Goal: Task Accomplishment & Management: Complete application form

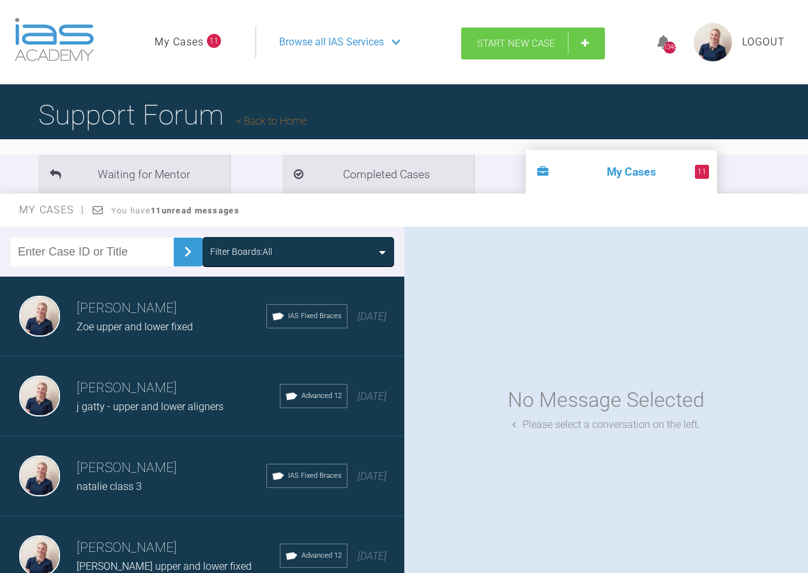
click at [547, 47] on span "Start New Case" at bounding box center [516, 44] width 78 height 12
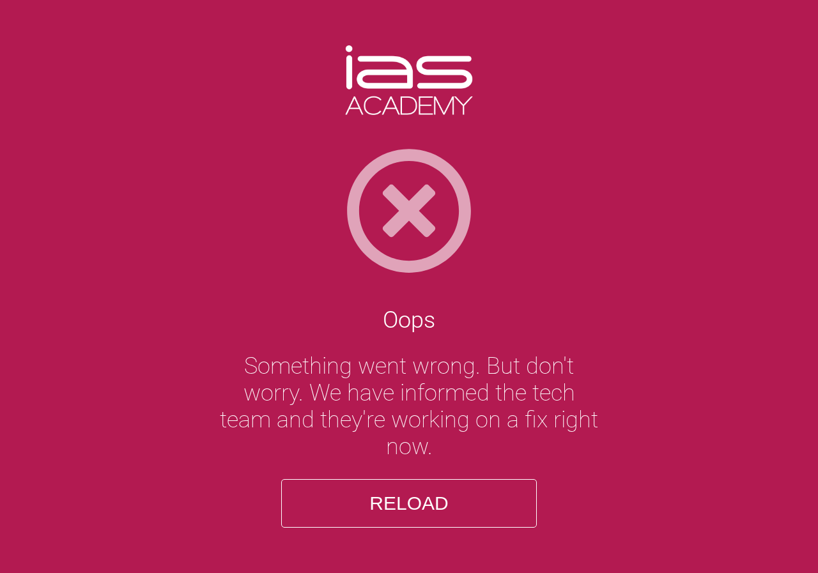
click at [470, 506] on button "Reload" at bounding box center [409, 503] width 256 height 49
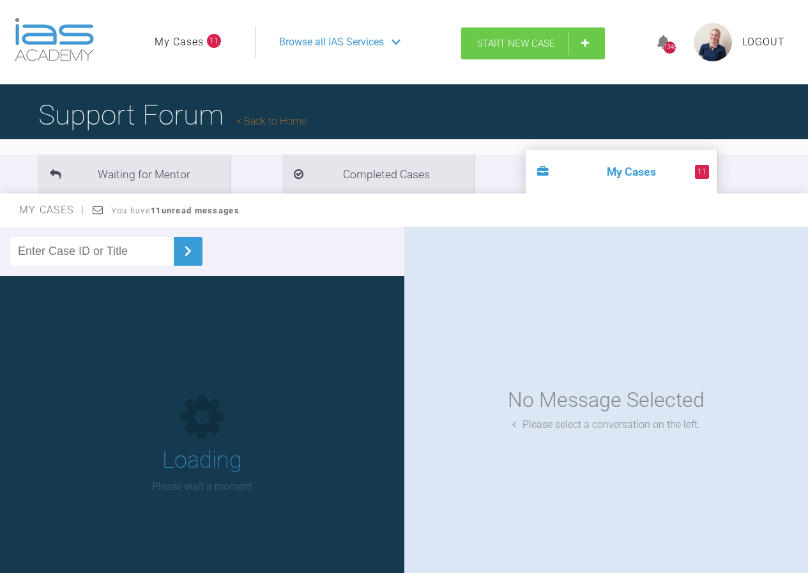
click at [534, 40] on span "Start New Case" at bounding box center [516, 44] width 78 height 12
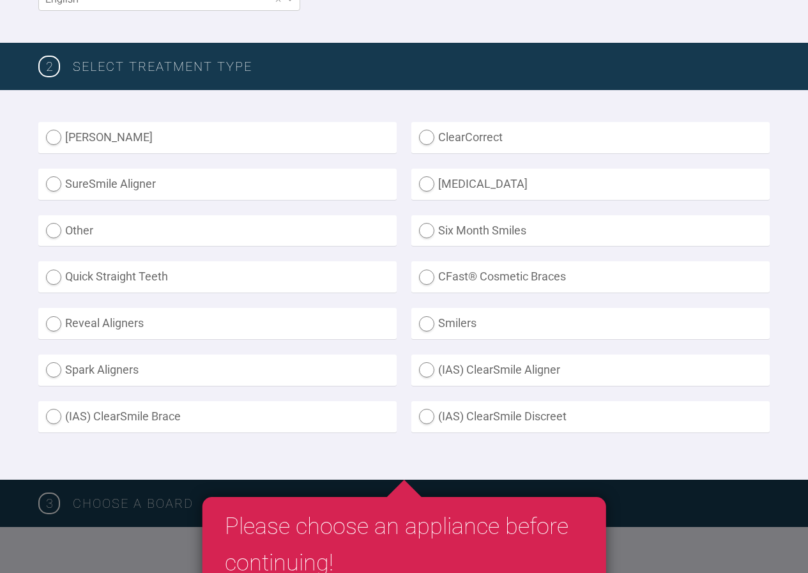
scroll to position [320, 0]
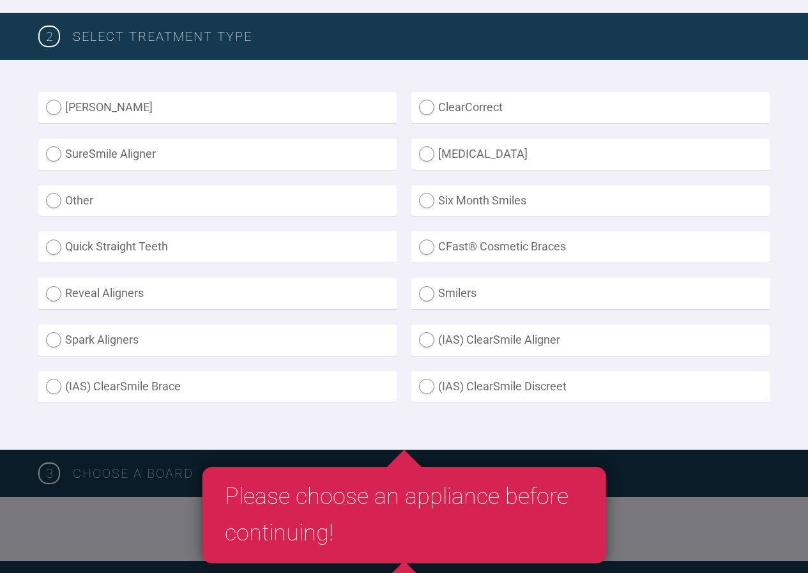
click at [243, 385] on label "(IAS) ClearSmile Brace" at bounding box center [217, 386] width 359 height 31
radio Brace "true"
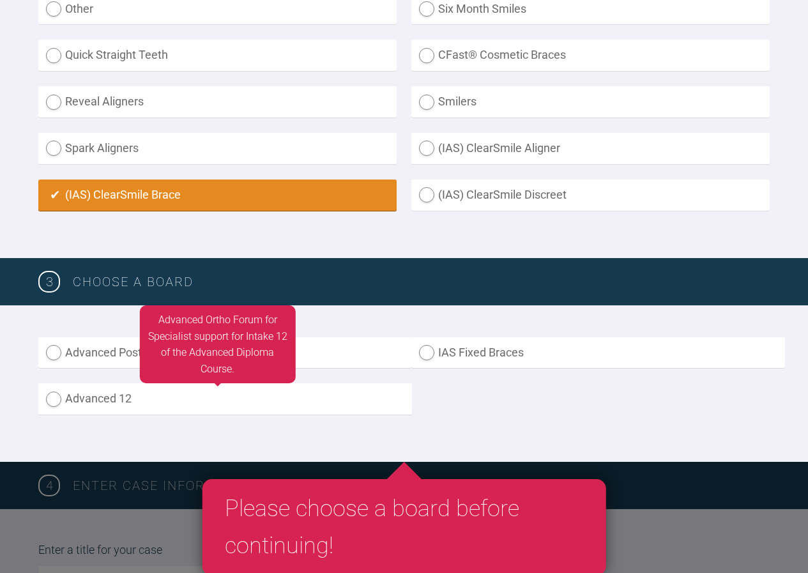
click at [243, 393] on label "Advanced 12" at bounding box center [225, 398] width 374 height 31
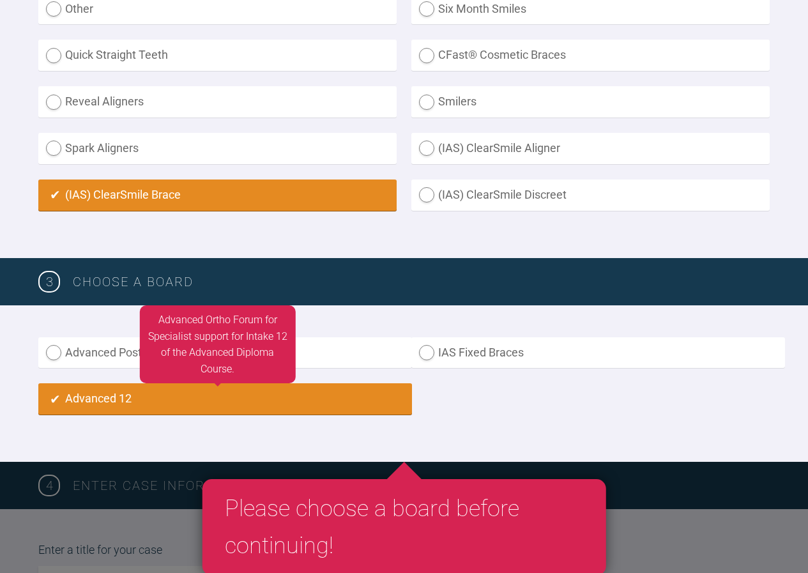
radio input "true"
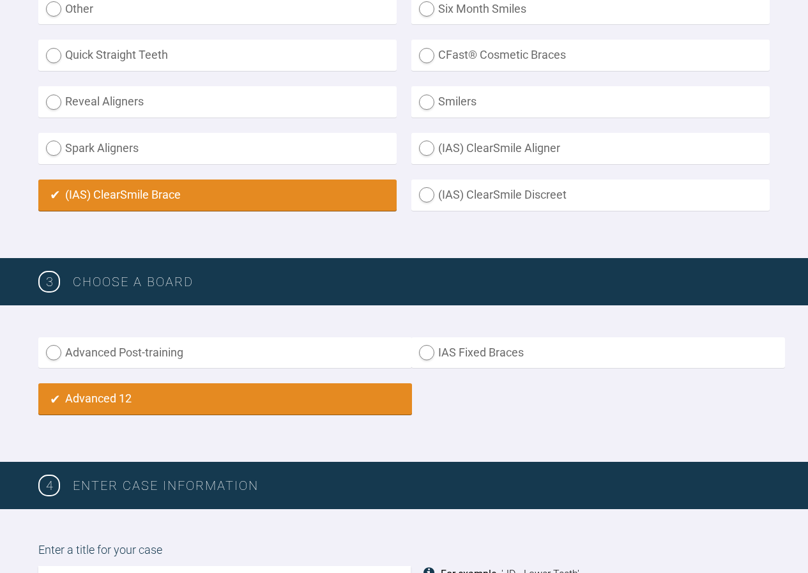
scroll to position [897, 0]
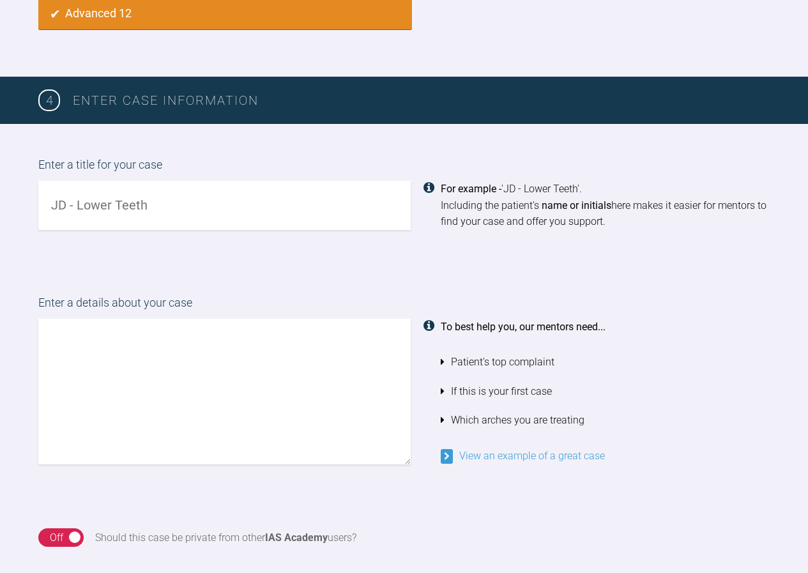
click at [191, 211] on input "text" at bounding box center [224, 205] width 373 height 49
type input "[PERSON_NAME]"
click at [160, 355] on textarea at bounding box center [224, 392] width 373 height 146
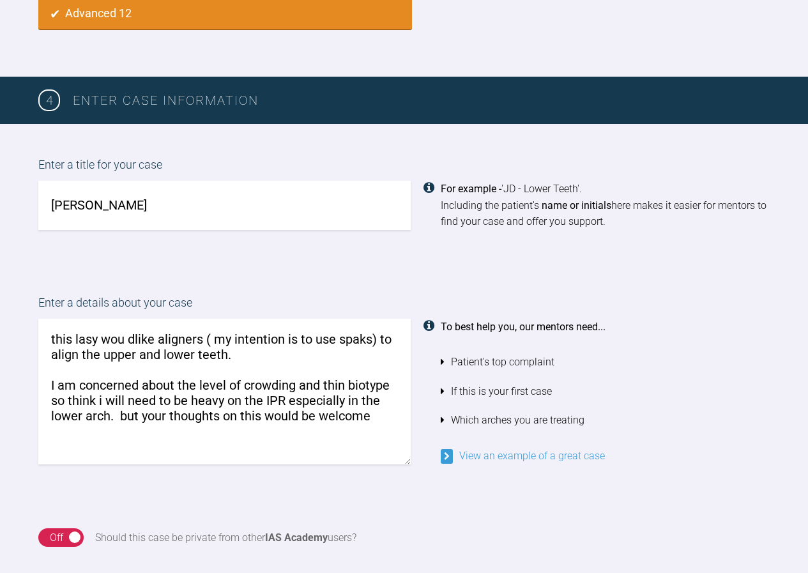
click at [130, 341] on textarea "this lasy wou dlike aligners ( my intention is to use spaks) to align the upper…" at bounding box center [224, 392] width 373 height 146
click at [92, 344] on textarea "this lasy would like aligners ( my intention is to use spaks) to align the uppe…" at bounding box center [224, 392] width 373 height 146
click at [364, 338] on textarea "this [DEMOGRAPHIC_DATA] would like aligners ( my intention is to use spaks) to …" at bounding box center [224, 392] width 373 height 146
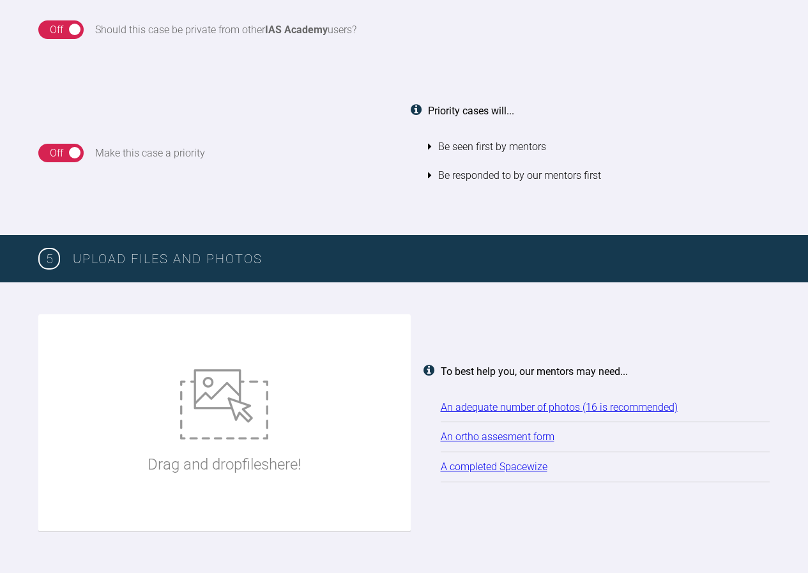
scroll to position [1536, 0]
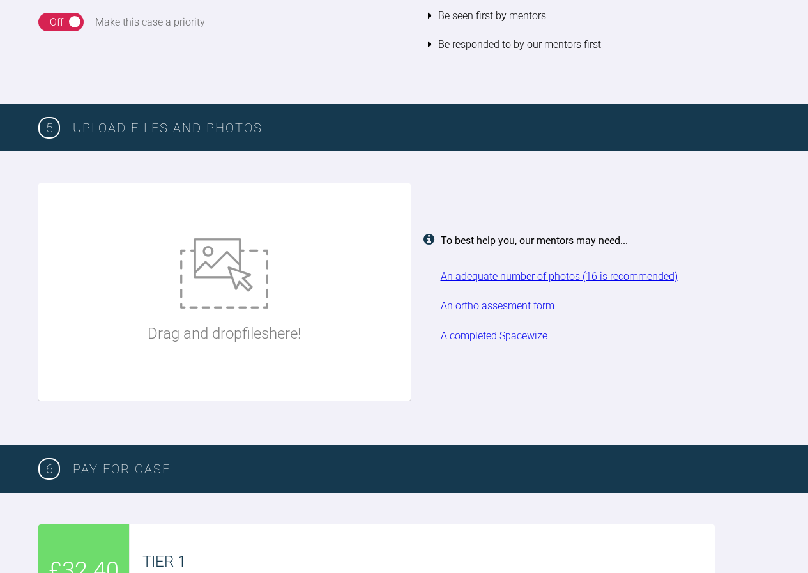
type textarea "this [DEMOGRAPHIC_DATA] would like aligners ( my intention is to use sparks) to…"
click at [221, 297] on img at bounding box center [224, 273] width 88 height 70
type input "C:\fakepath\[PERSON_NAME].jpg"
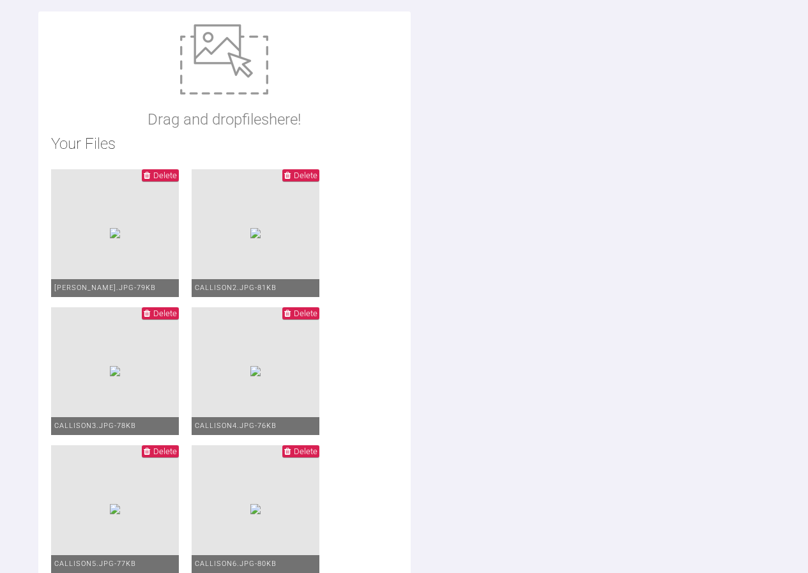
scroll to position [1791, 0]
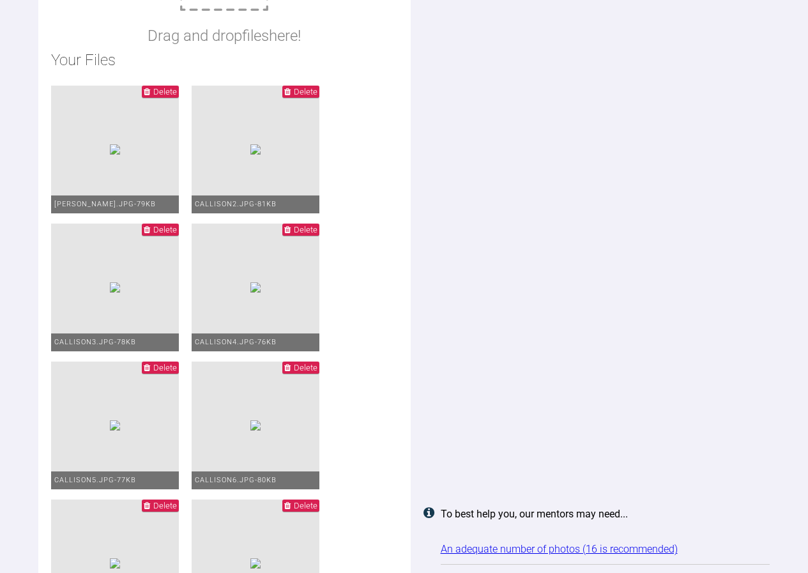
click at [249, 24] on p "Drag and drop files here!" at bounding box center [224, 36] width 153 height 24
type input "C:\fakepath\callison20.doc"
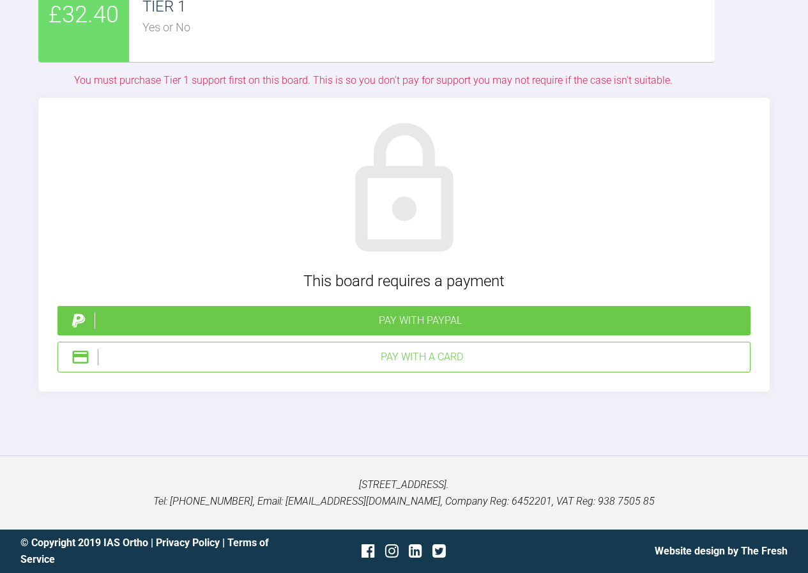
scroll to position [3836, 0]
click at [424, 322] on div "Pay with PayPal" at bounding box center [420, 321] width 651 height 17
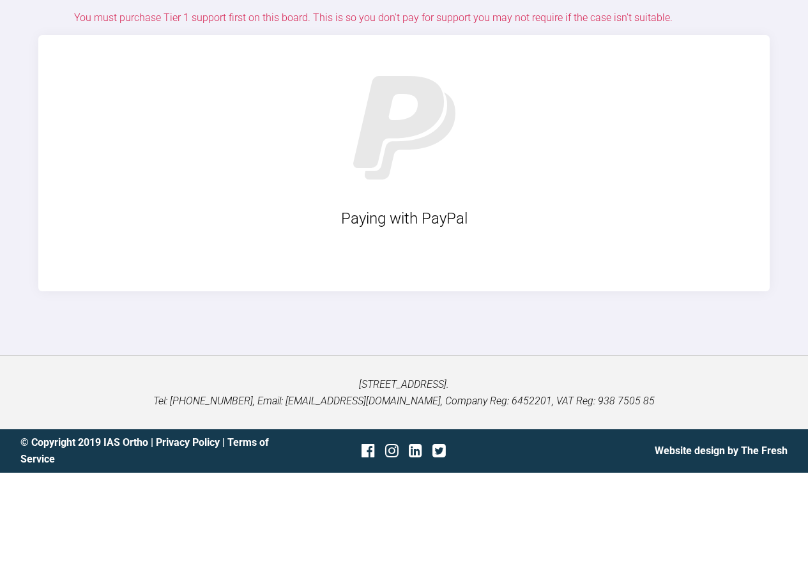
scroll to position [3939, 0]
